Goal: Task Accomplishment & Management: Manage account settings

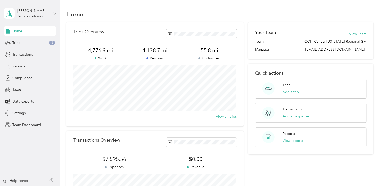
click at [55, 11] on div "[PERSON_NAME] Personal dashboard" at bounding box center [30, 14] width 53 height 18
click at [26, 40] on div "Team dashboard" at bounding box center [21, 39] width 27 height 5
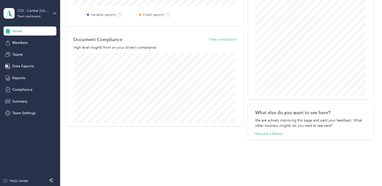
scroll to position [225, 0]
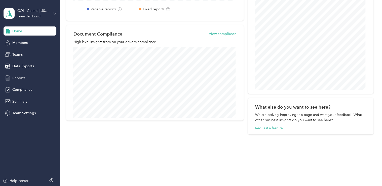
click at [20, 76] on span "Reports" at bounding box center [18, 77] width 13 height 5
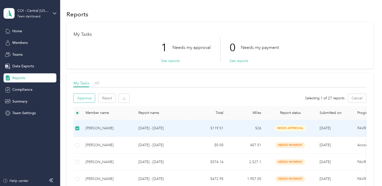
click at [86, 98] on button "Approve" at bounding box center [84, 98] width 21 height 9
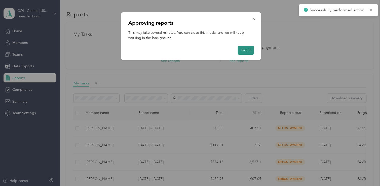
click at [246, 50] on button "Got it" at bounding box center [246, 50] width 16 height 9
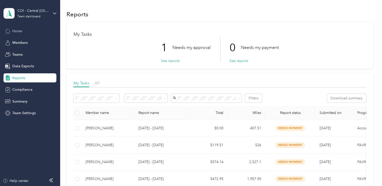
click at [21, 30] on span "Home" at bounding box center [17, 30] width 10 height 5
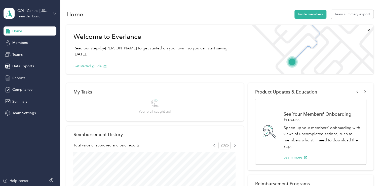
click at [22, 76] on span "Reports" at bounding box center [18, 77] width 13 height 5
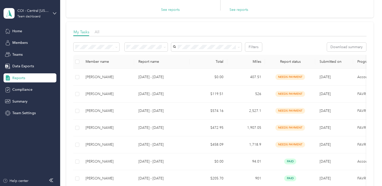
scroll to position [55, 0]
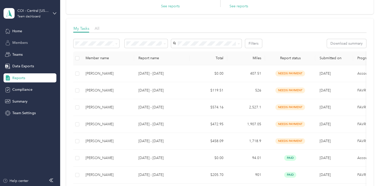
click at [25, 42] on span "Members" at bounding box center [19, 42] width 15 height 5
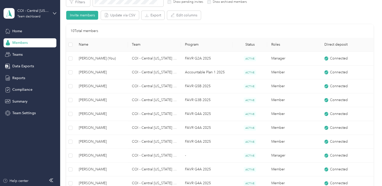
scroll to position [43, 0]
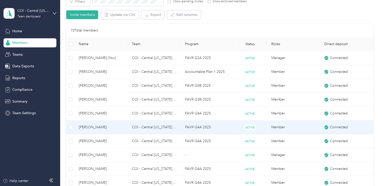
click at [108, 125] on span "[PERSON_NAME]" at bounding box center [101, 127] width 45 height 6
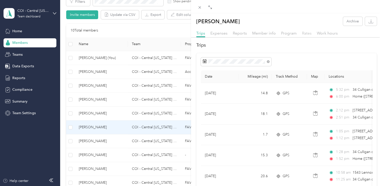
click at [306, 32] on span "Rates" at bounding box center [307, 33] width 10 height 5
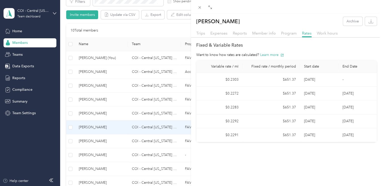
click at [284, 157] on div "[PERSON_NAME] Archive Trips Expenses Reports Member info Program Rates Work hou…" at bounding box center [286, 106] width 191 height 186
click at [199, 7] on icon at bounding box center [200, 7] width 4 height 4
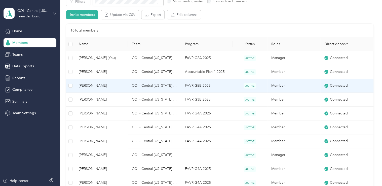
click at [89, 84] on span "[PERSON_NAME]" at bounding box center [101, 86] width 45 height 6
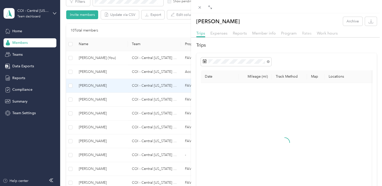
click at [304, 32] on span "Rates" at bounding box center [307, 33] width 10 height 5
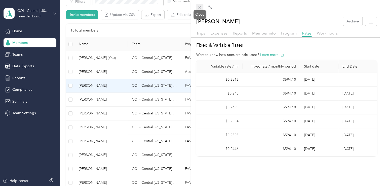
click at [199, 7] on icon at bounding box center [200, 7] width 4 height 4
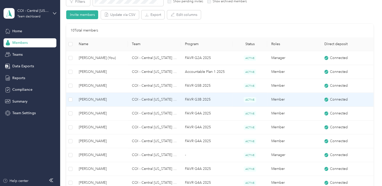
click at [96, 99] on span "[PERSON_NAME]" at bounding box center [101, 100] width 45 height 6
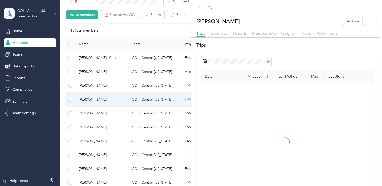
click at [305, 32] on span "Rates" at bounding box center [307, 33] width 10 height 5
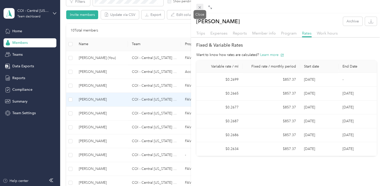
click at [200, 7] on icon at bounding box center [200, 7] width 3 height 3
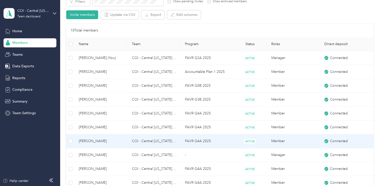
click at [94, 141] on span "[PERSON_NAME]" at bounding box center [101, 141] width 45 height 6
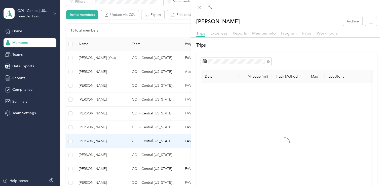
click at [305, 32] on span "Rates" at bounding box center [307, 33] width 10 height 5
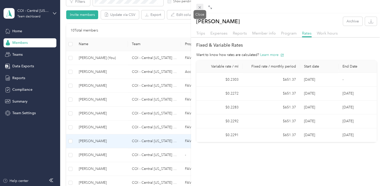
click at [198, 6] on icon at bounding box center [200, 7] width 4 height 4
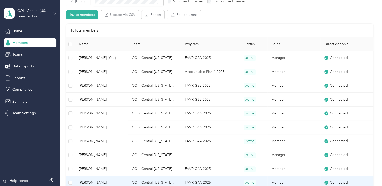
click at [97, 181] on span "[PERSON_NAME]" at bounding box center [101, 183] width 45 height 6
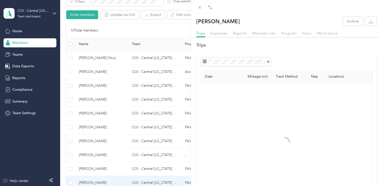
click at [307, 33] on span "Rates" at bounding box center [307, 33] width 10 height 5
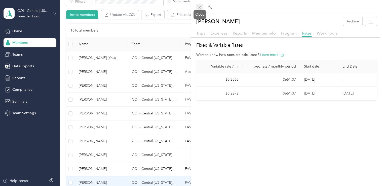
click at [198, 8] on icon at bounding box center [200, 7] width 4 height 4
